Goal: Information Seeking & Learning: Learn about a topic

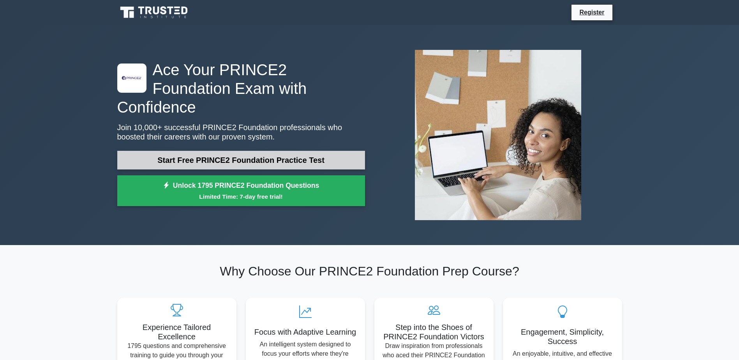
click at [258, 151] on link "Start Free PRINCE2 Foundation Practice Test" at bounding box center [241, 160] width 248 height 19
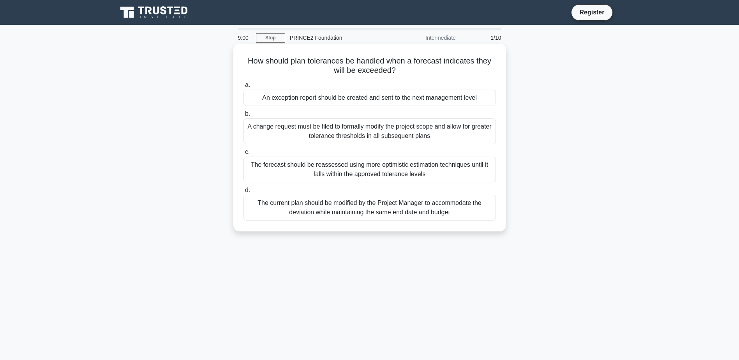
click at [442, 97] on div "An exception report should be created and sent to the next management level" at bounding box center [370, 98] width 253 height 16
click at [244, 88] on input "a. An exception report should be created and sent to the next management level" at bounding box center [244, 85] width 0 height 5
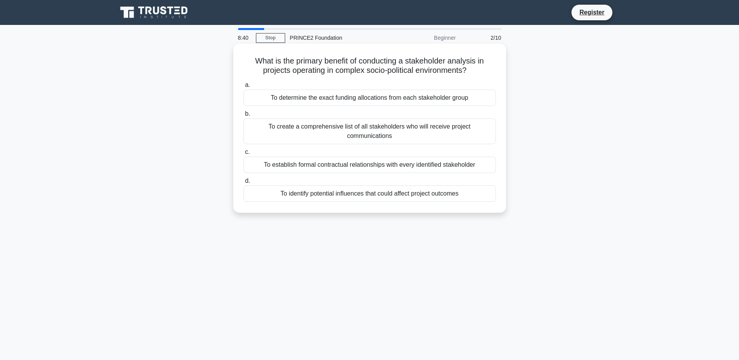
click at [451, 195] on div "To identify potential influences that could affect project outcomes" at bounding box center [370, 194] width 253 height 16
click at [244, 184] on input "d. To identify potential influences that could affect project outcomes" at bounding box center [244, 181] width 0 height 5
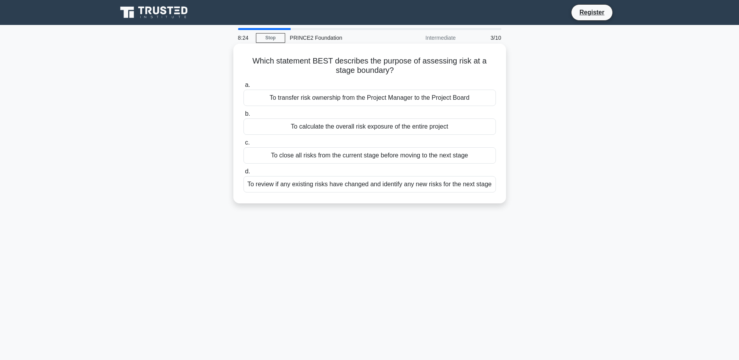
click at [491, 183] on div "To review if any existing risks have changed and identify any new risks for the…" at bounding box center [370, 184] width 253 height 16
click at [244, 174] on input "d. To review if any existing risks have changed and identify any new risks for …" at bounding box center [244, 171] width 0 height 5
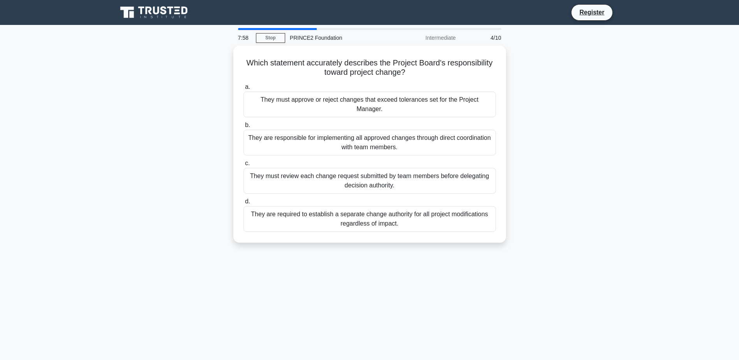
drag, startPoint x: 289, startPoint y: 60, endPoint x: 548, endPoint y: 76, distance: 259.3
click at [548, 76] on div "Which statement accurately describes the Project Board's responsibility toward …" at bounding box center [370, 149] width 514 height 207
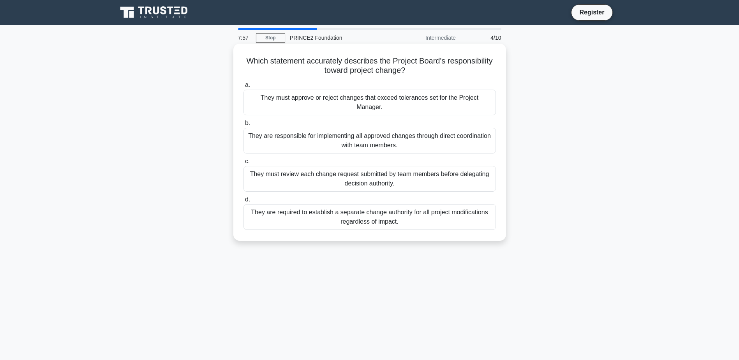
click at [466, 71] on h5 "Which statement accurately describes the Project Board's responsibility toward …" at bounding box center [370, 65] width 254 height 19
drag, startPoint x: 431, startPoint y: 69, endPoint x: 265, endPoint y: 61, distance: 166.3
click at [265, 61] on h5 "Which statement accurately describes the Project Board's responsibility toward …" at bounding box center [370, 65] width 254 height 19
drag, startPoint x: 265, startPoint y: 61, endPoint x: 257, endPoint y: 61, distance: 7.4
click at [257, 61] on h5 "Which statement accurately describes the Project Board's responsibility toward …" at bounding box center [370, 65] width 254 height 19
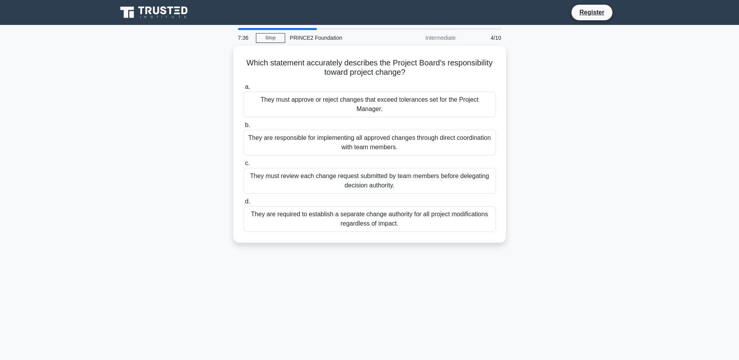
drag, startPoint x: 248, startPoint y: 59, endPoint x: 513, endPoint y: 71, distance: 265.3
click at [513, 71] on div "Which statement accurately describes the Project Board's responsibility toward …" at bounding box center [370, 149] width 514 height 207
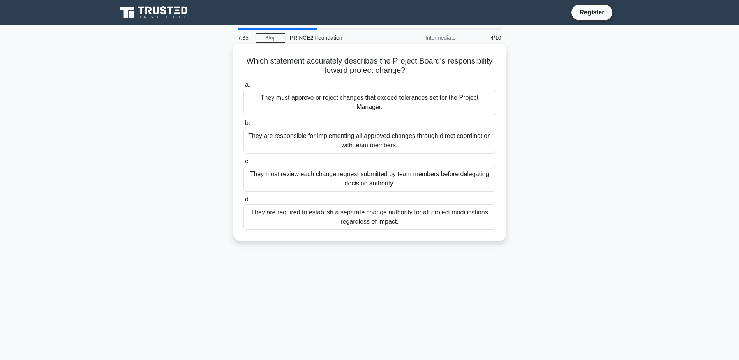
drag, startPoint x: 513, startPoint y: 71, endPoint x: 465, endPoint y: 70, distance: 48.3
click at [465, 70] on h5 "Which statement accurately describes the Project Board's responsibility toward …" at bounding box center [370, 65] width 254 height 19
click at [459, 95] on div "They must approve or reject changes that exceed tolerances set for the Project …" at bounding box center [370, 103] width 253 height 26
click at [244, 88] on input "a. They must approve or reject changes that exceed tolerances set for the Proje…" at bounding box center [244, 85] width 0 height 5
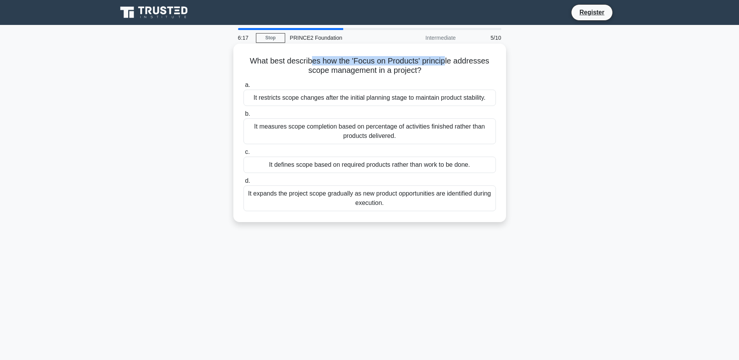
drag, startPoint x: 313, startPoint y: 60, endPoint x: 446, endPoint y: 65, distance: 133.8
click at [446, 65] on h5 "What best describes how the 'Focus on Products' principle addresses scope manag…" at bounding box center [370, 65] width 254 height 19
drag, startPoint x: 446, startPoint y: 65, endPoint x: 458, endPoint y: 76, distance: 16.5
click at [458, 76] on div "What best describes how the 'Focus on Products' principle addresses scope manag…" at bounding box center [370, 133] width 267 height 172
click at [452, 161] on div "It defines scope based on required products rather than work to be done." at bounding box center [370, 165] width 253 height 16
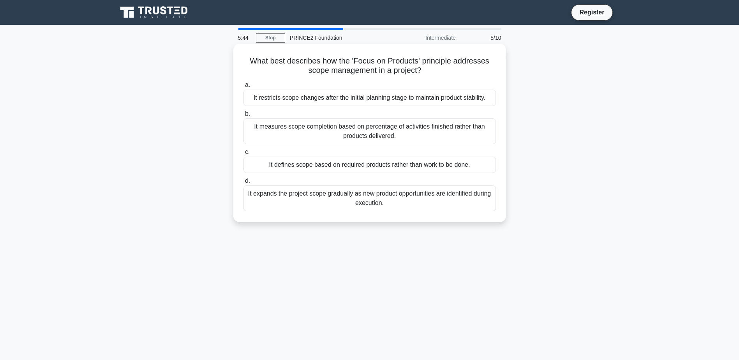
click at [244, 155] on input "c. It defines scope based on required products rather than work to be done." at bounding box center [244, 152] width 0 height 5
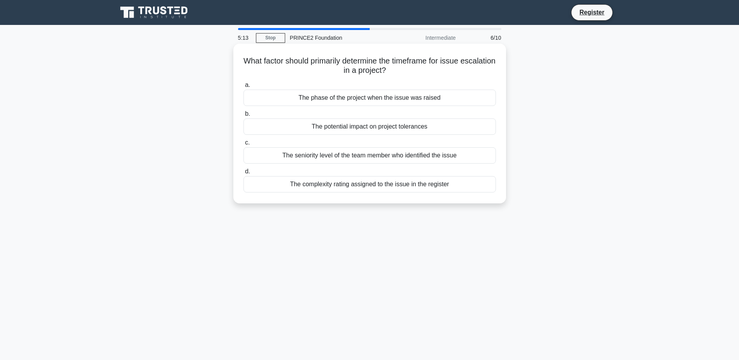
click at [448, 126] on div "The potential impact on project tolerances" at bounding box center [370, 126] width 253 height 16
click at [244, 117] on input "b. The potential impact on project tolerances" at bounding box center [244, 113] width 0 height 5
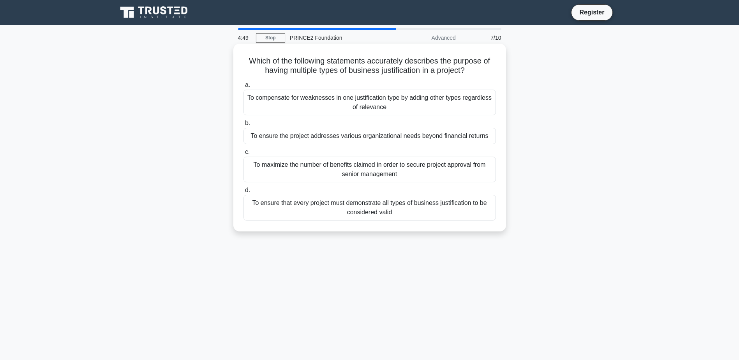
click at [436, 214] on div "To ensure that every project must demonstrate all types of business justificati…" at bounding box center [370, 208] width 253 height 26
click at [244, 193] on input "d. To ensure that every project must demonstrate all types of business justific…" at bounding box center [244, 190] width 0 height 5
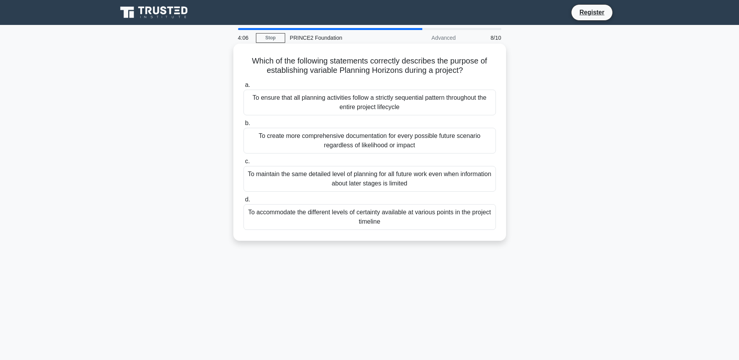
click at [465, 222] on div "To accommodate the different levels of certainty available at various points in…" at bounding box center [370, 217] width 253 height 26
click at [244, 202] on input "d. To accommodate the different levels of certainty available at various points…" at bounding box center [244, 199] width 0 height 5
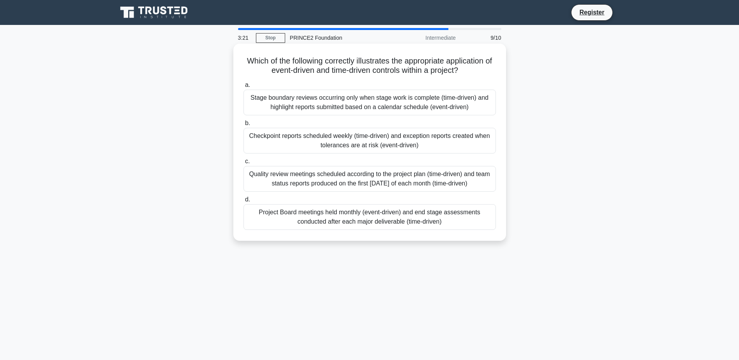
click at [463, 135] on div "Checkpoint reports scheduled weekly (time-driven) and exception reports created…" at bounding box center [370, 141] width 253 height 26
click at [244, 126] on input "b. Checkpoint reports scheduled weekly (time-driven) and exception reports crea…" at bounding box center [244, 123] width 0 height 5
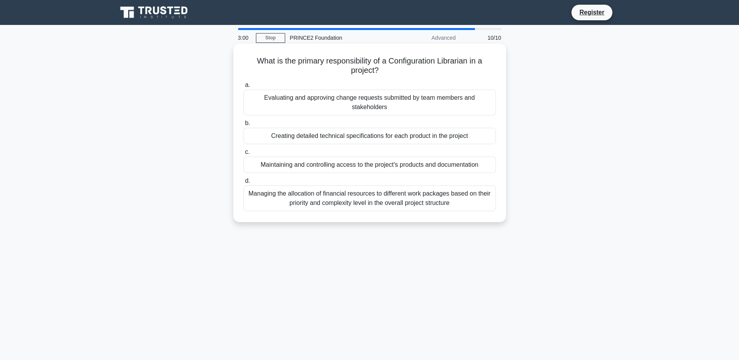
click at [493, 161] on div "Maintaining and controlling access to the project's products and documentation" at bounding box center [370, 165] width 253 height 16
click at [244, 155] on input "c. Maintaining and controlling access to the project's products and documentati…" at bounding box center [244, 152] width 0 height 5
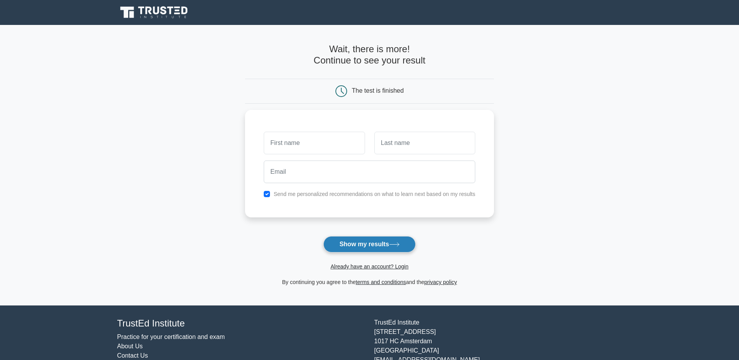
click at [350, 238] on button "Show my results" at bounding box center [369, 244] width 92 height 16
click at [317, 143] on input "text" at bounding box center [314, 141] width 101 height 23
type input "[PERSON_NAME]"
type input "Talkowski"
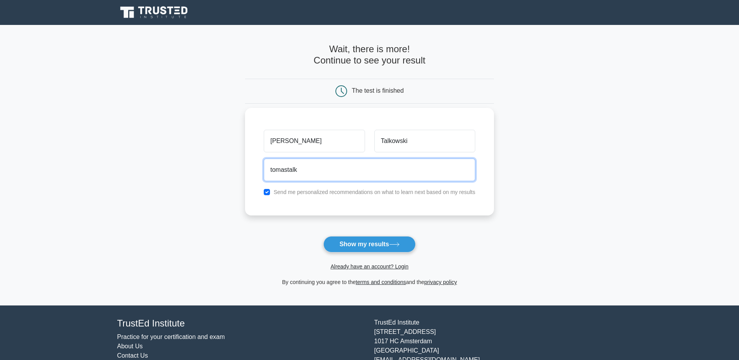
type input "[EMAIL_ADDRESS][DOMAIN_NAME]"
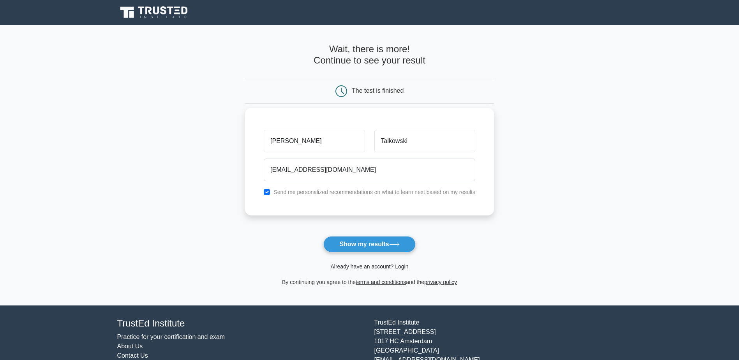
click at [361, 194] on label "Send me personalized recommendations on what to learn next based on my results" at bounding box center [375, 192] width 202 height 6
click at [363, 193] on label "Send me personalized recommendations on what to learn next based on my results" at bounding box center [375, 192] width 202 height 6
click at [260, 193] on div "Send me personalized recommendations on what to learn next based on my results" at bounding box center [369, 191] width 221 height 9
click at [268, 192] on input "checkbox" at bounding box center [267, 192] width 6 height 6
checkbox input "false"
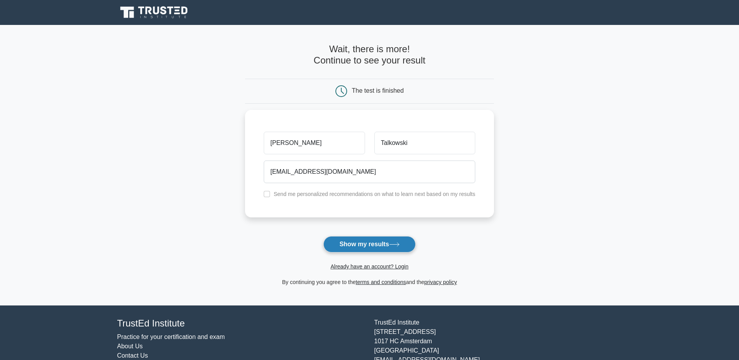
click at [348, 242] on button "Show my results" at bounding box center [369, 244] width 92 height 16
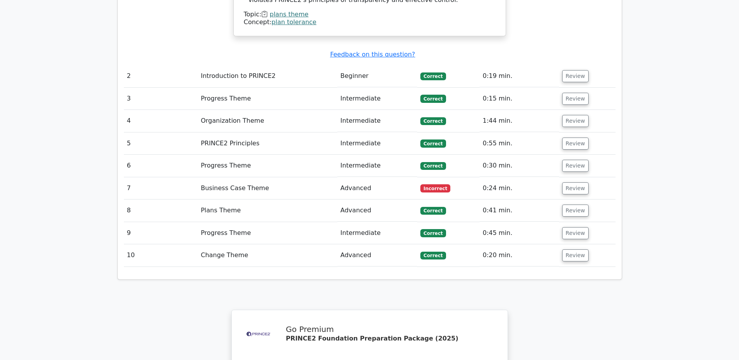
scroll to position [1059, 0]
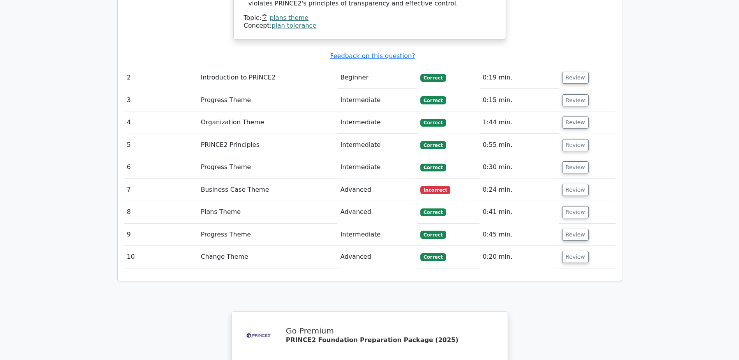
click at [397, 179] on td "Advanced" at bounding box center [378, 190] width 80 height 22
click at [571, 184] on button "Review" at bounding box center [575, 190] width 27 height 12
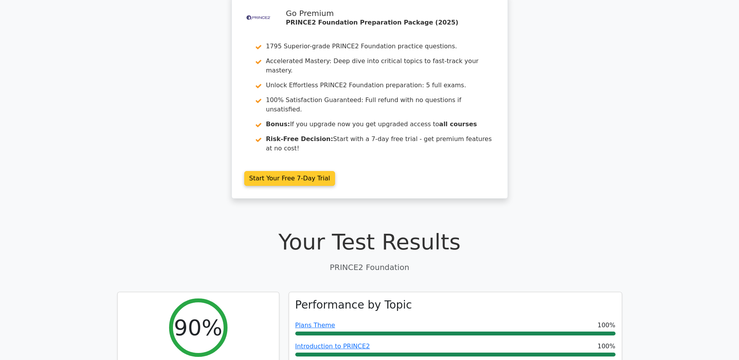
scroll to position [0, 0]
